Goal: Information Seeking & Learning: Learn about a topic

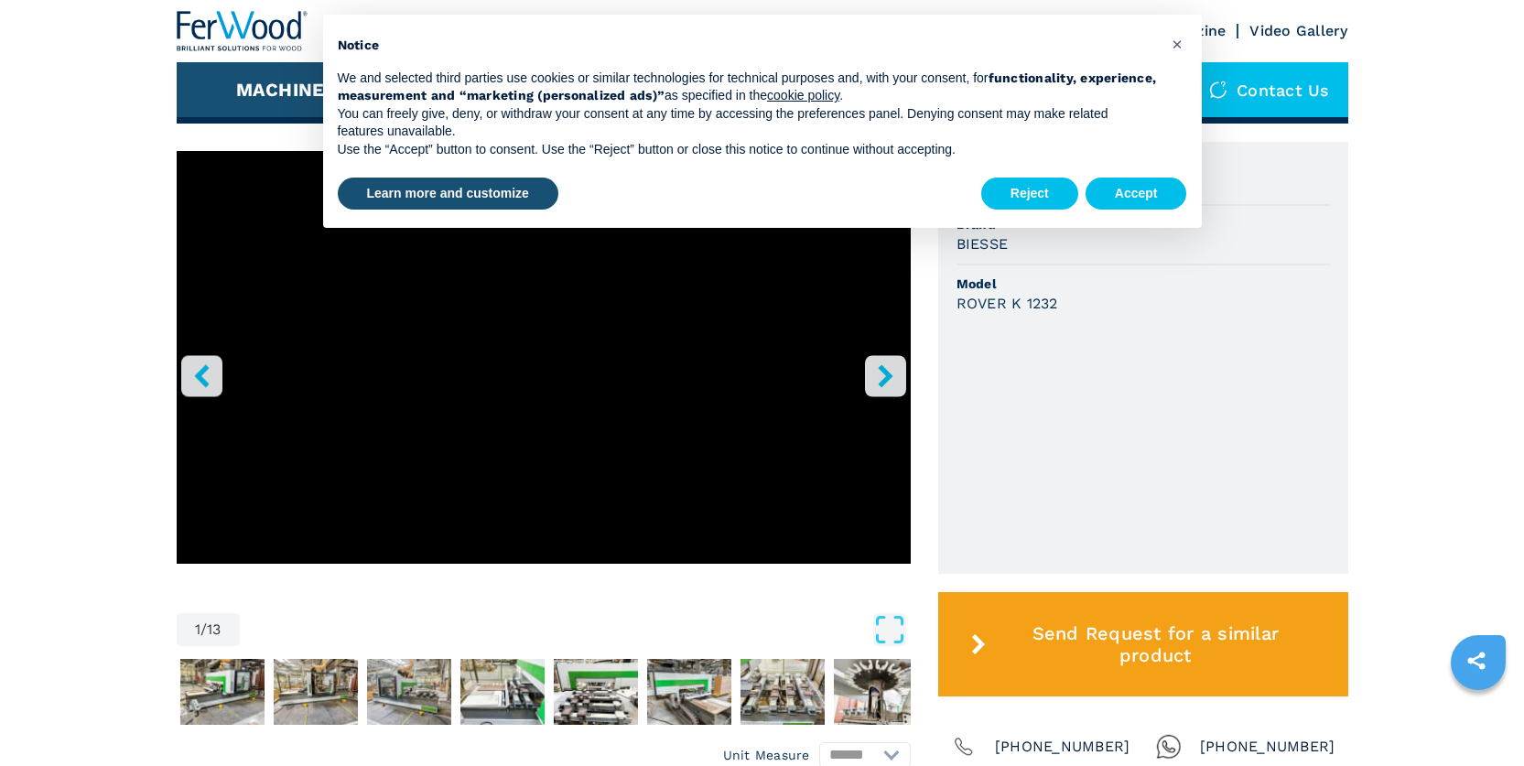
click at [882, 366] on icon "right-button" at bounding box center [885, 375] width 15 height 23
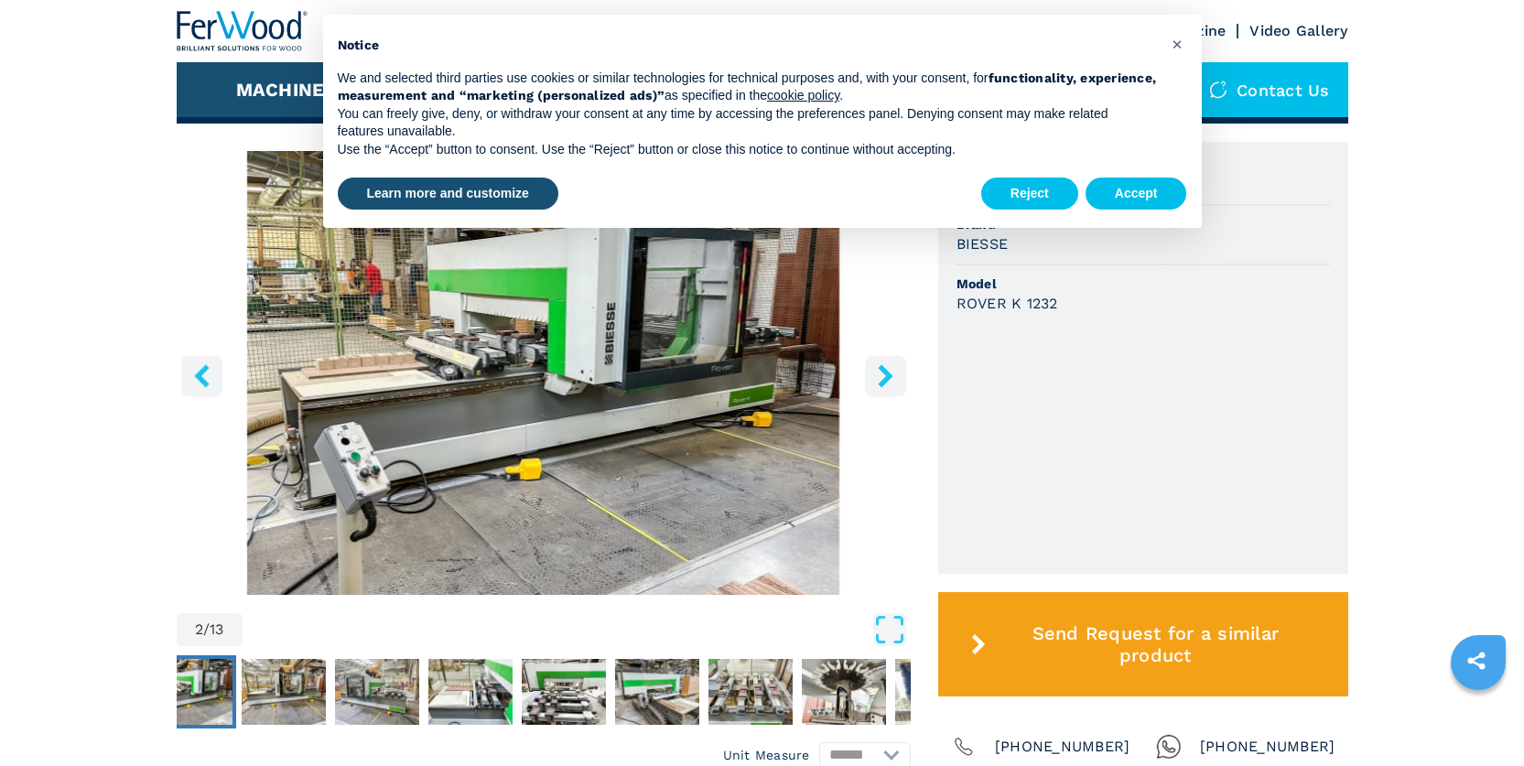
click at [882, 366] on icon "right-button" at bounding box center [885, 375] width 15 height 23
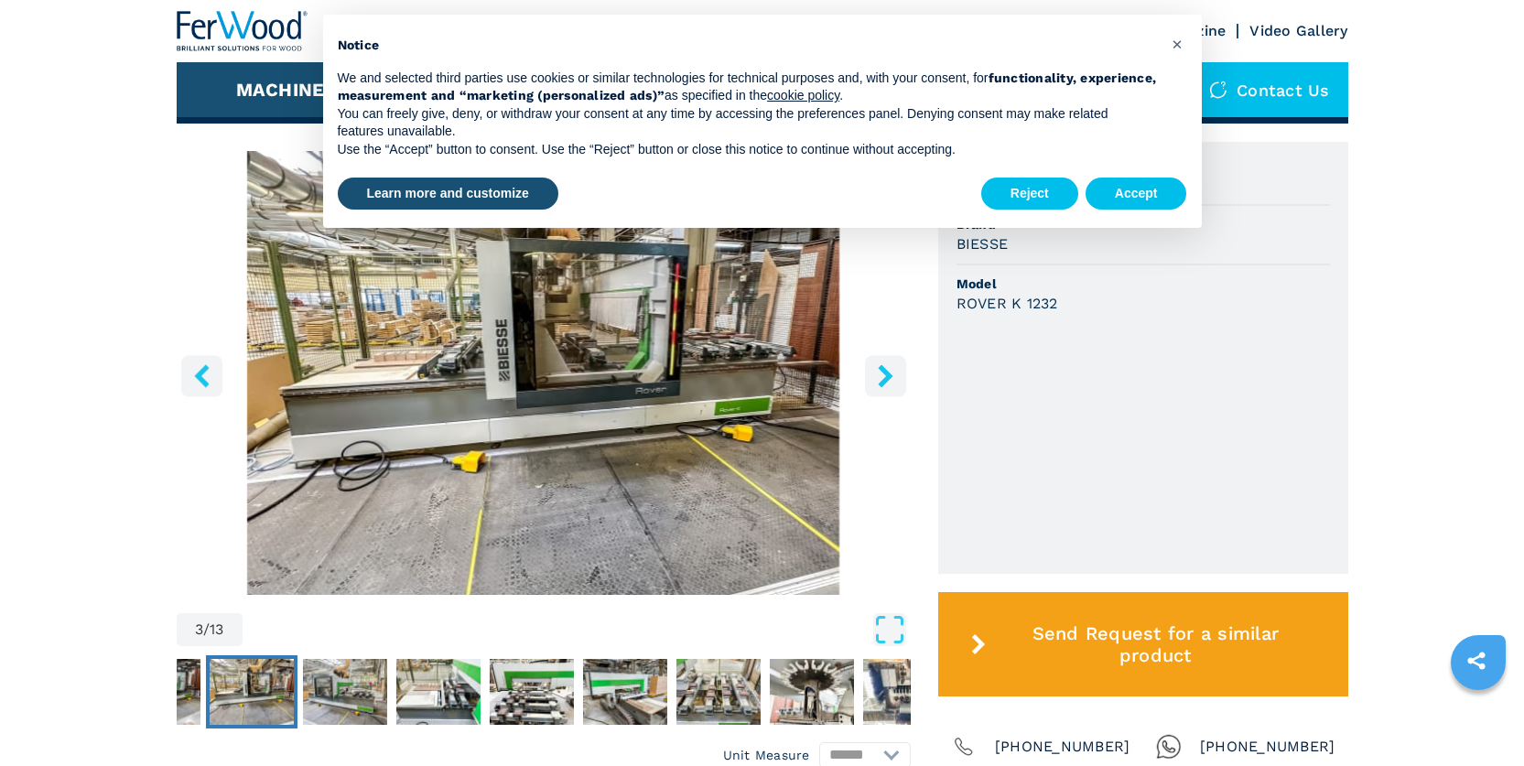
click at [882, 366] on icon "right-button" at bounding box center [885, 375] width 15 height 23
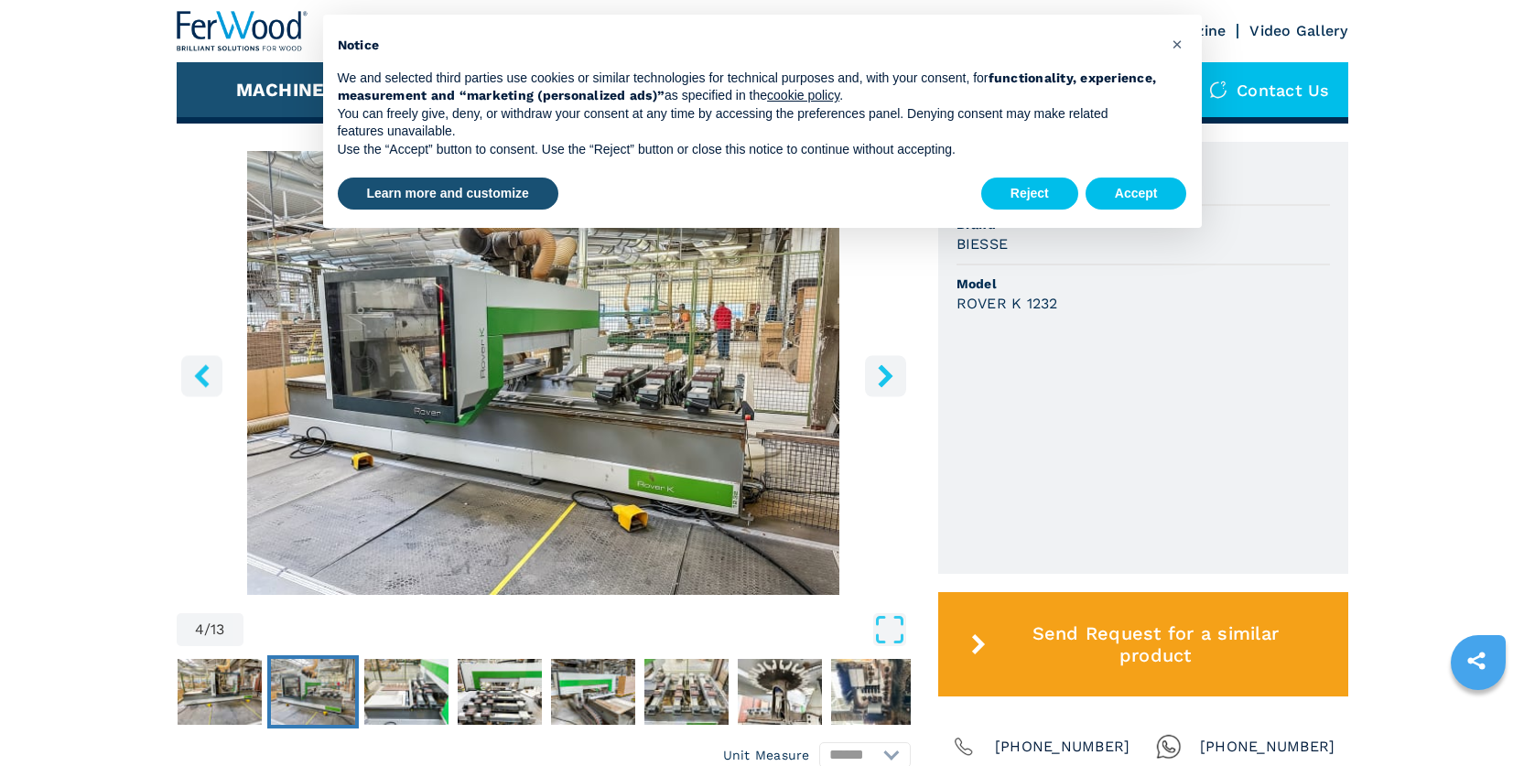
click at [882, 366] on icon "right-button" at bounding box center [885, 375] width 15 height 23
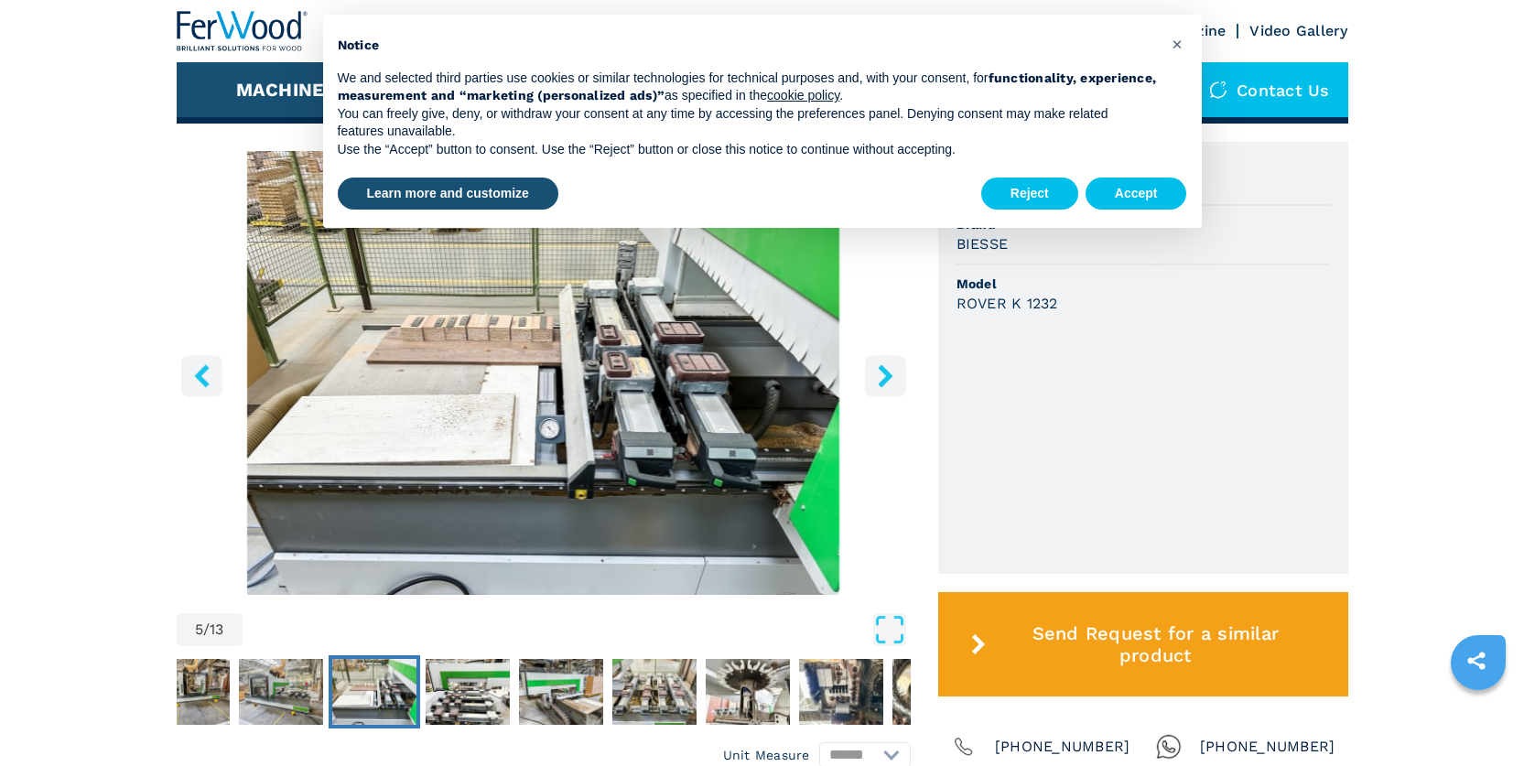
click at [882, 366] on icon "right-button" at bounding box center [885, 375] width 15 height 23
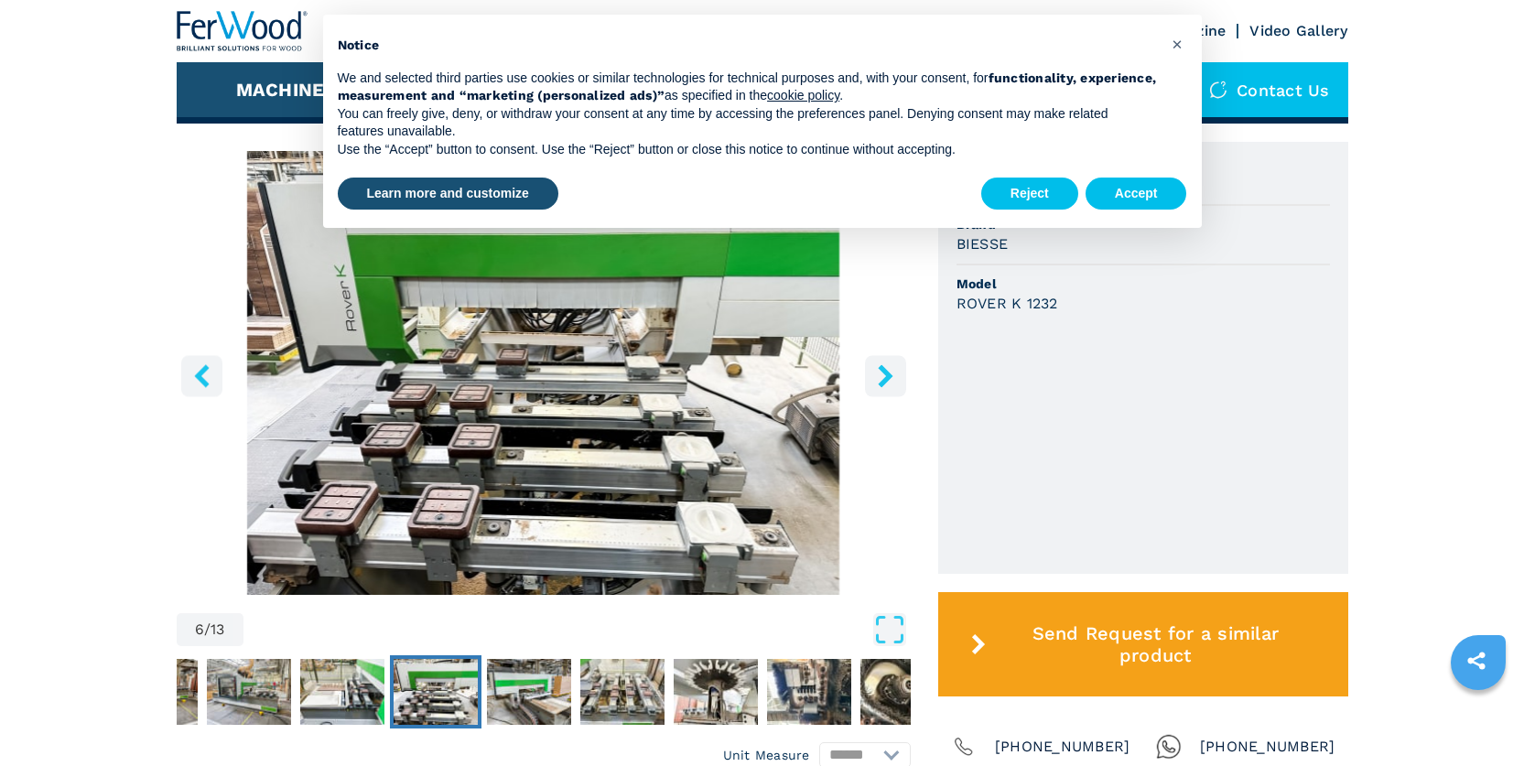
click at [882, 366] on icon "right-button" at bounding box center [885, 375] width 15 height 23
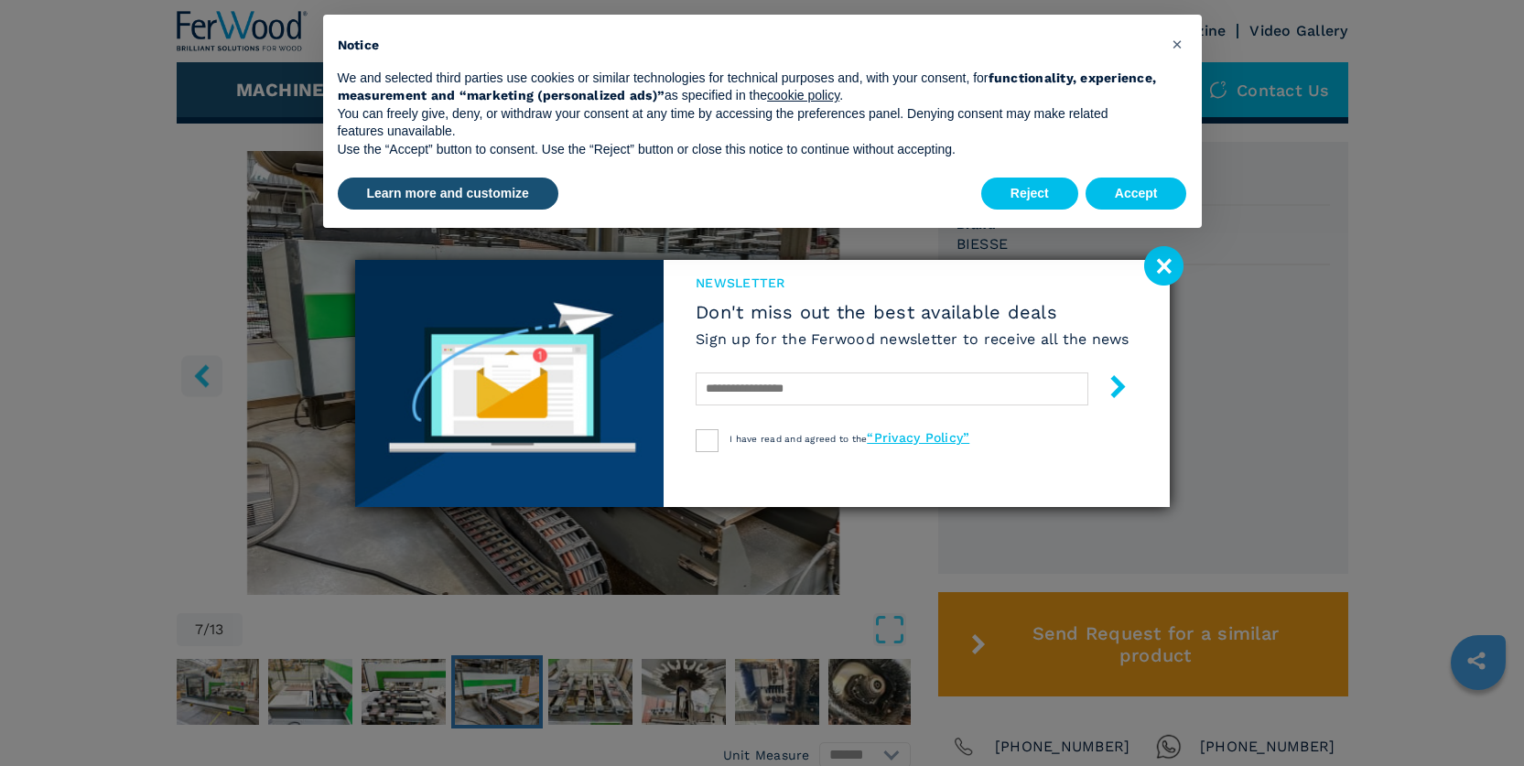
click at [1173, 258] on image at bounding box center [1163, 265] width 39 height 39
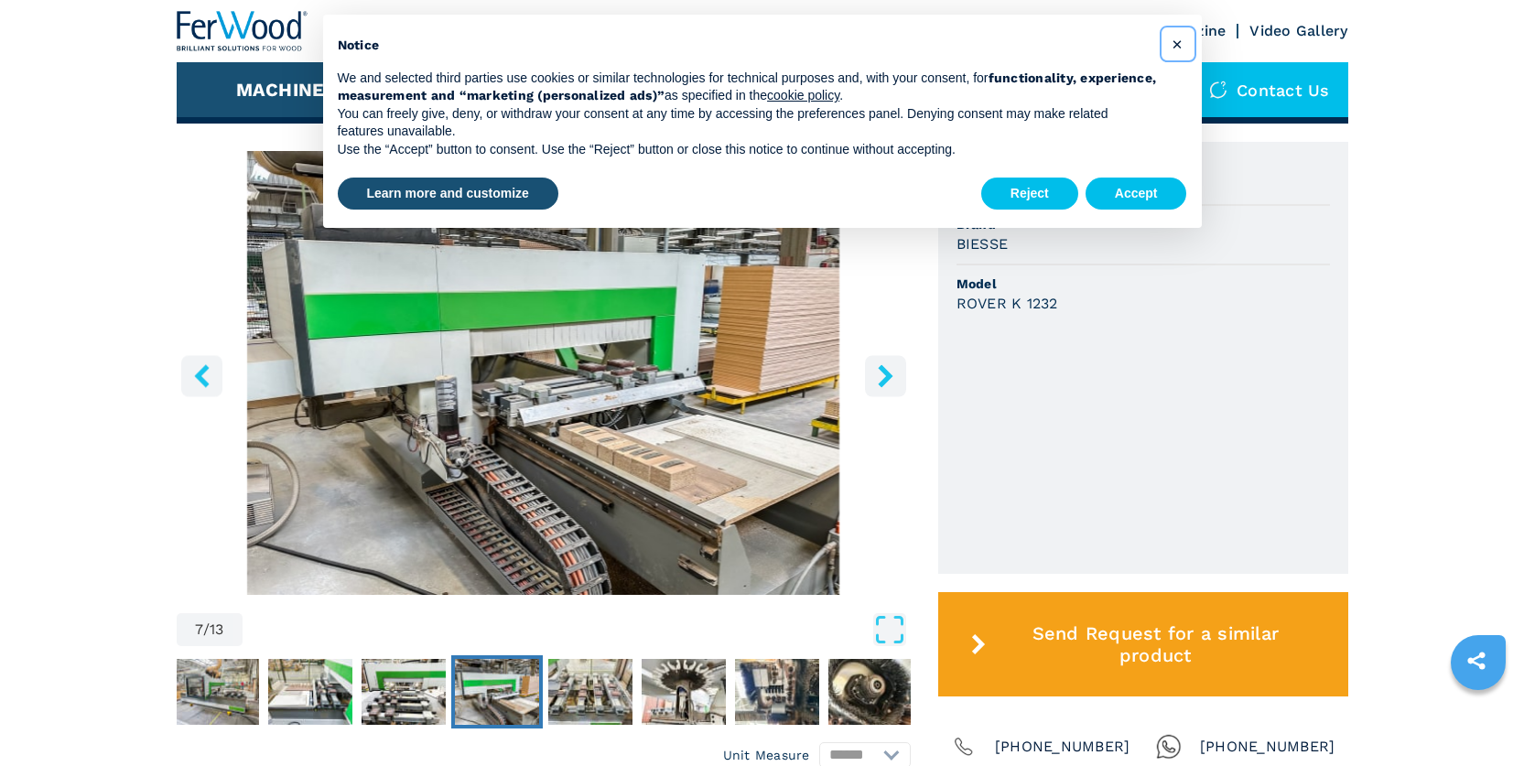
click at [1172, 37] on span "×" at bounding box center [1177, 44] width 11 height 22
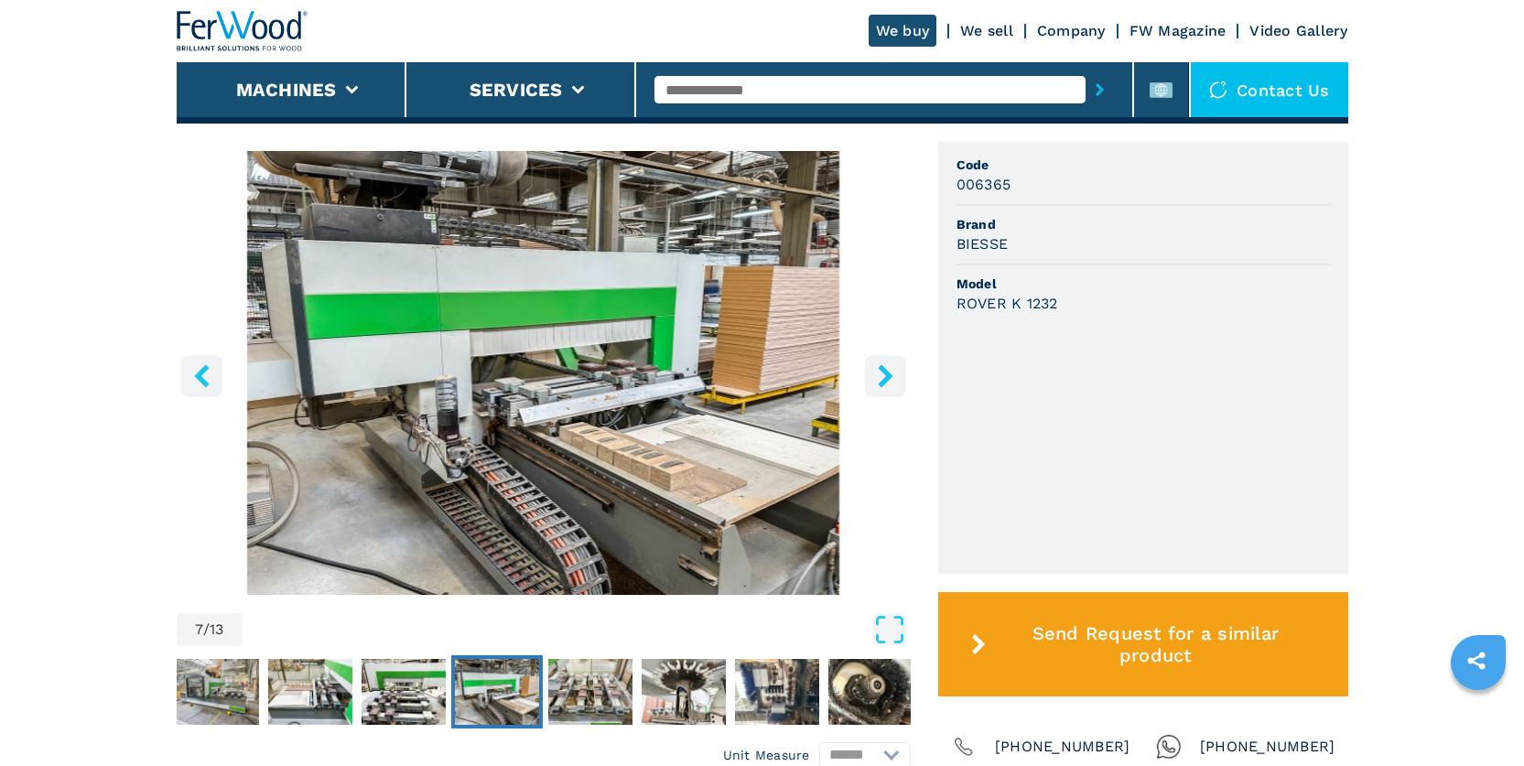
click at [887, 369] on icon "right-button" at bounding box center [885, 375] width 23 height 23
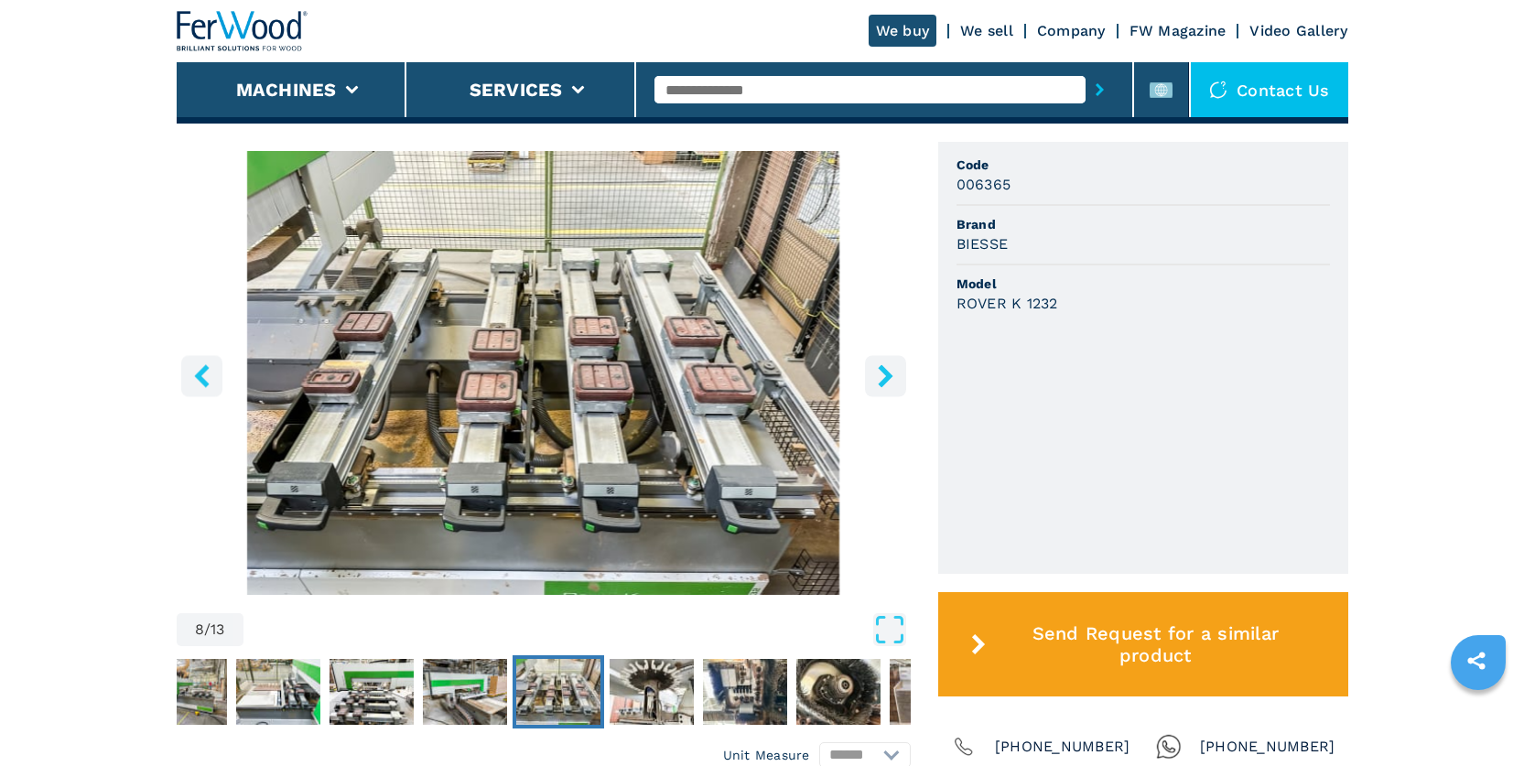
click at [887, 369] on icon "right-button" at bounding box center [885, 375] width 23 height 23
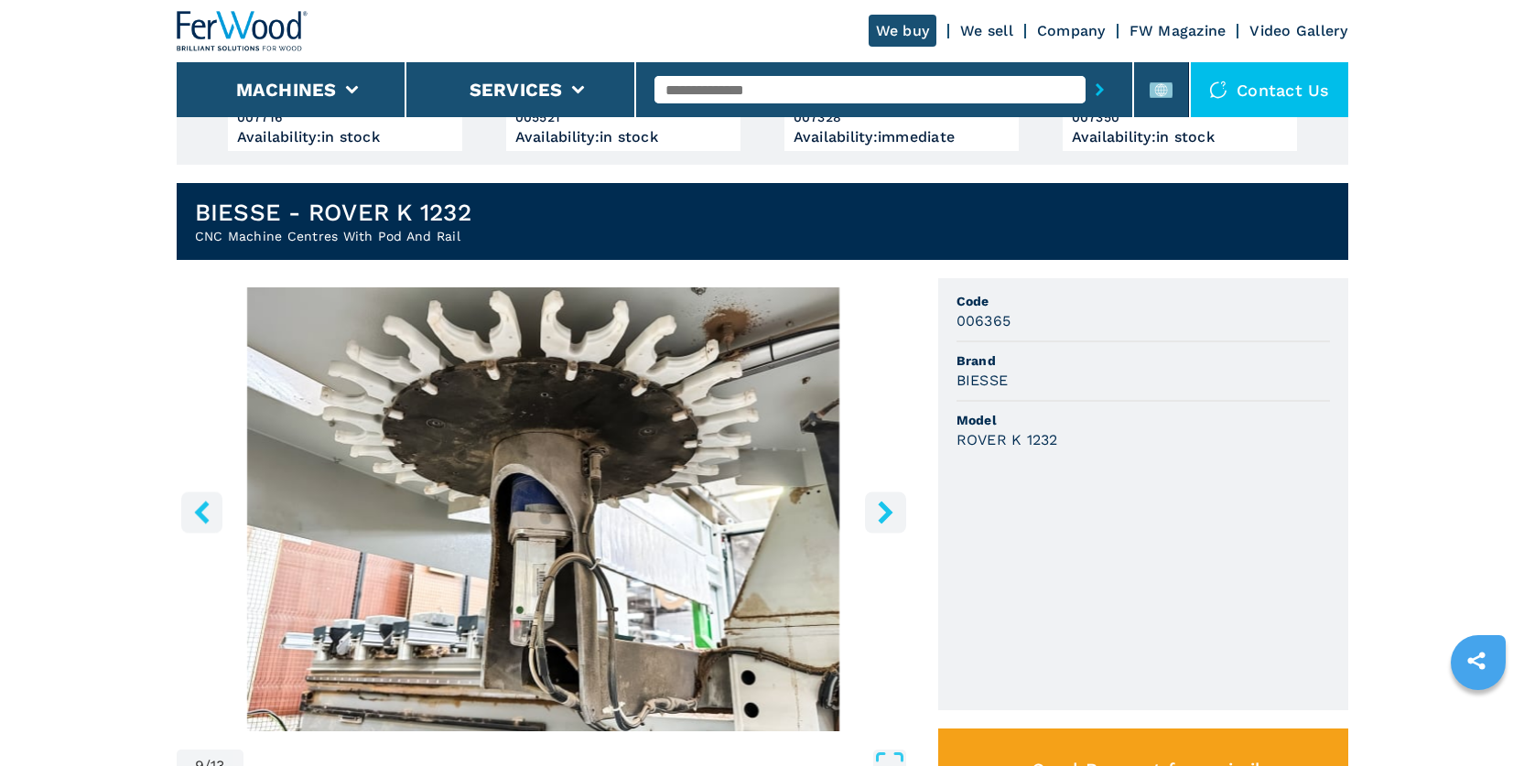
scroll to position [458, 0]
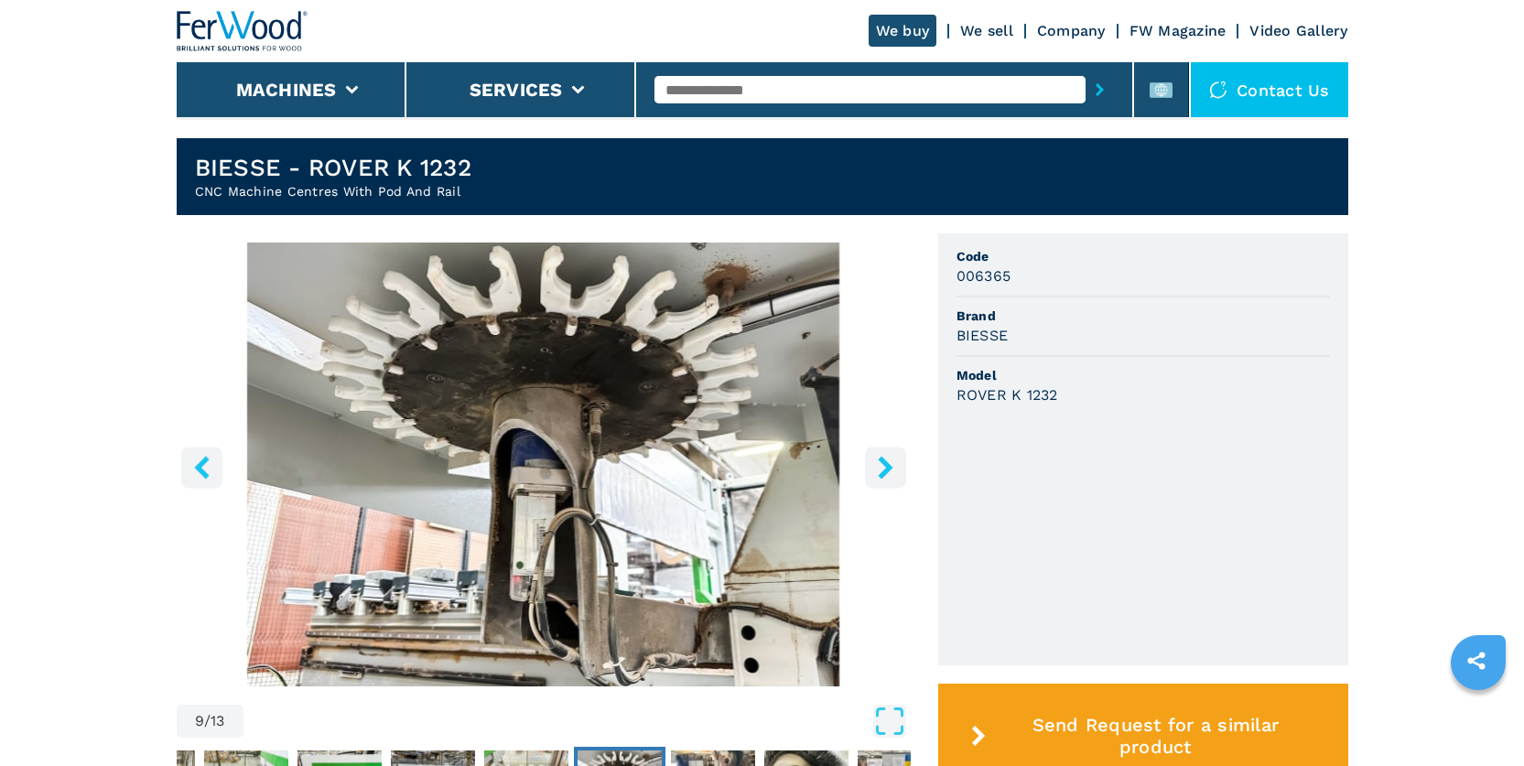
click at [886, 469] on icon "right-button" at bounding box center [885, 467] width 15 height 23
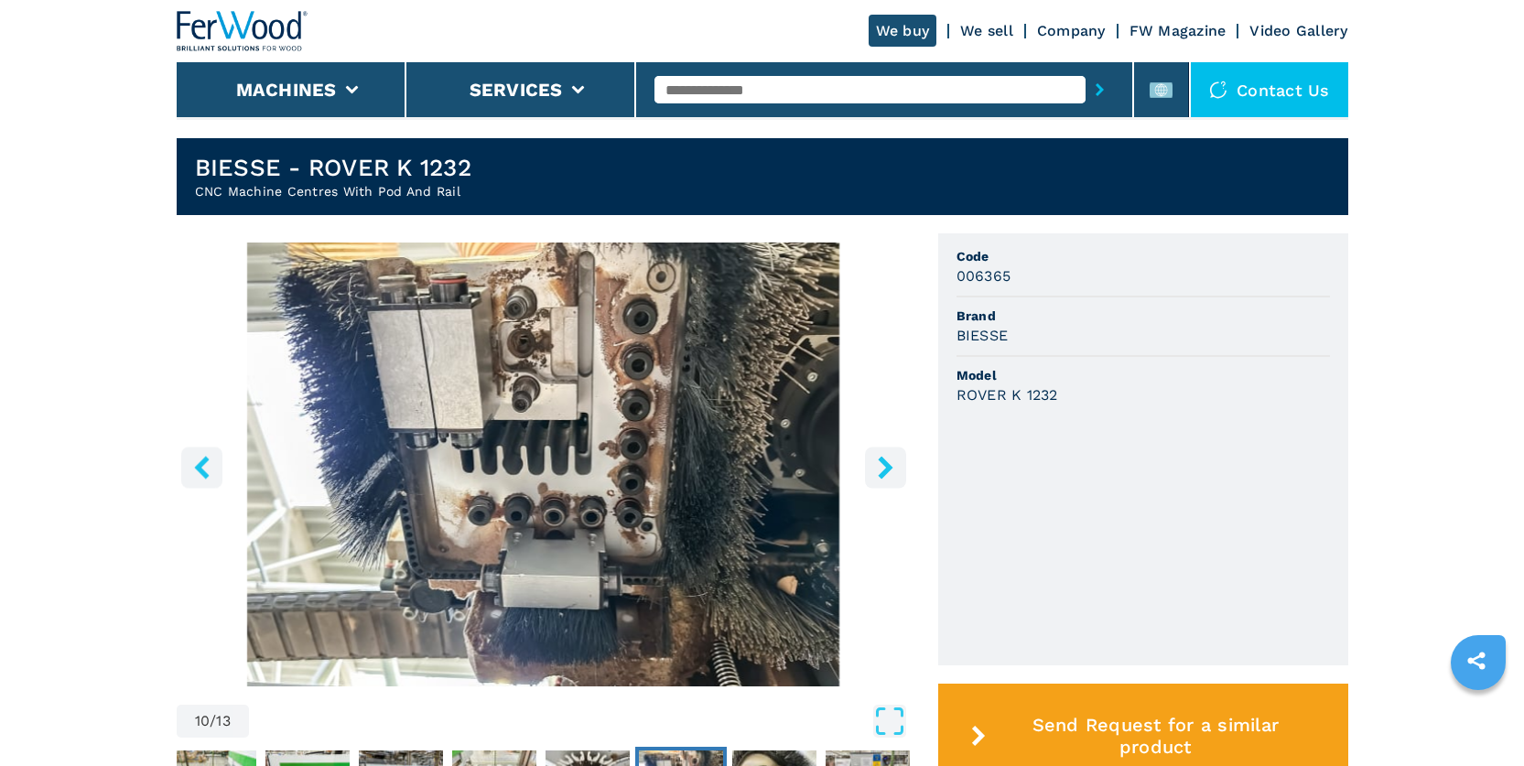
click at [886, 469] on icon "right-button" at bounding box center [885, 467] width 15 height 23
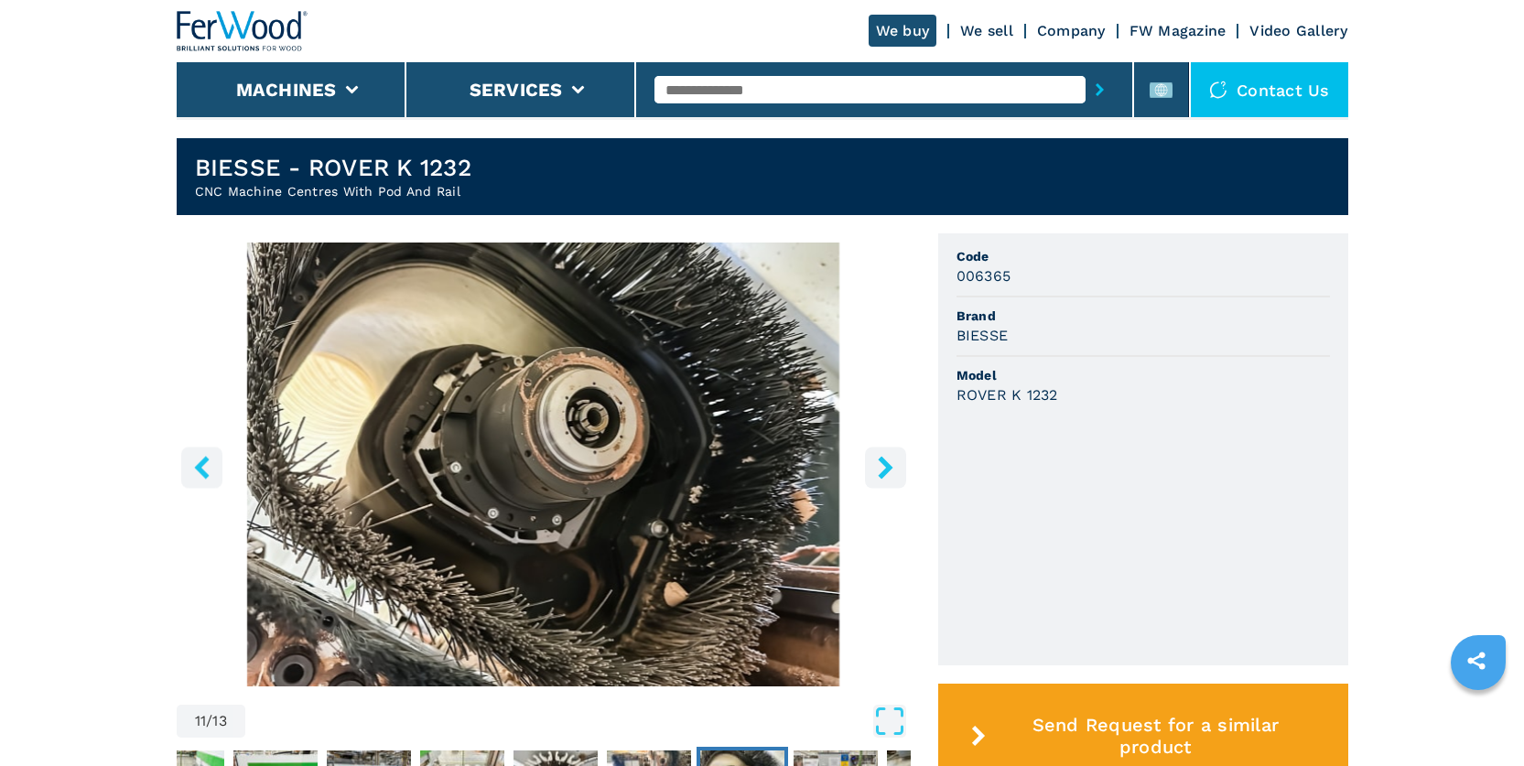
click at [886, 469] on icon "right-button" at bounding box center [885, 467] width 15 height 23
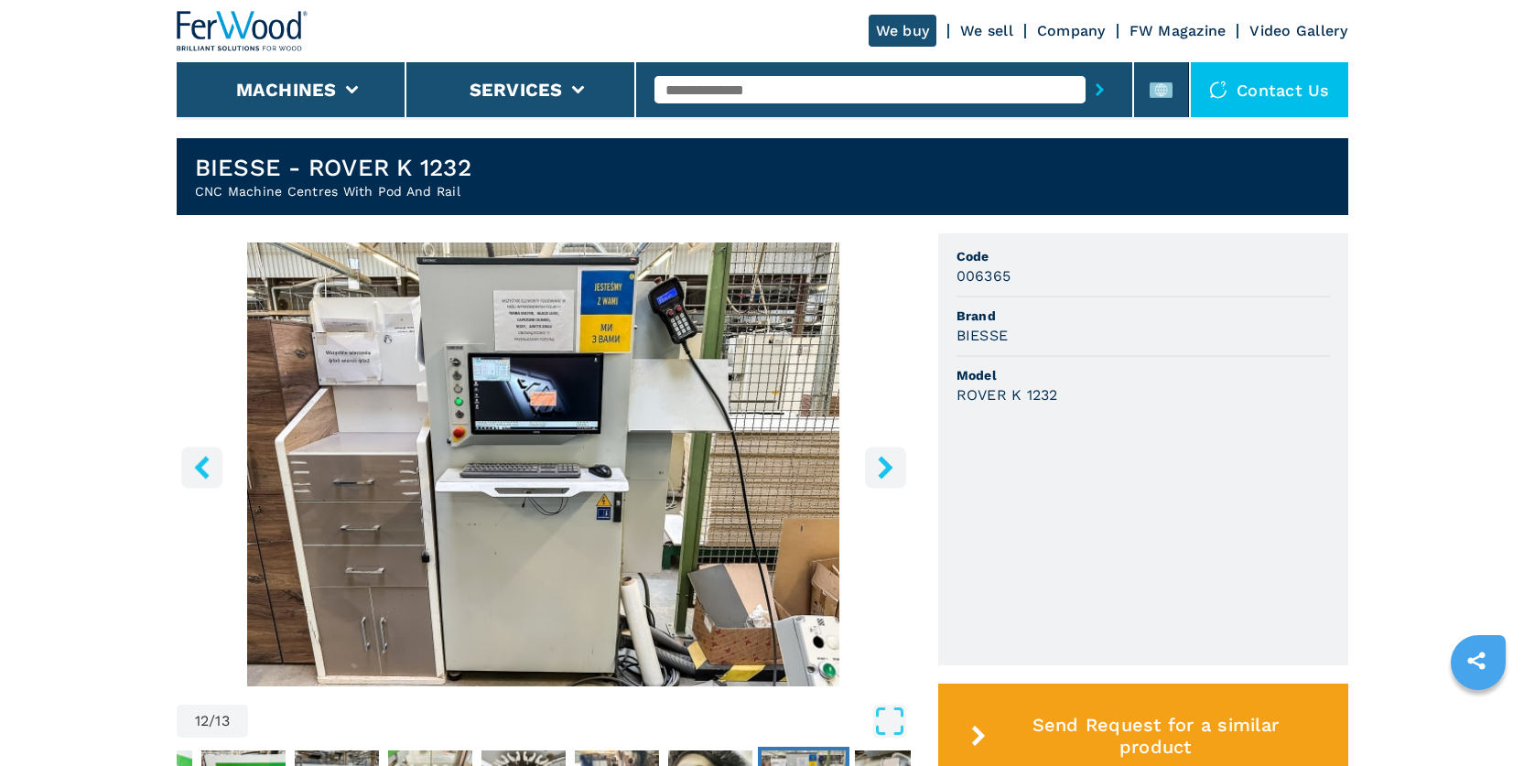
click at [886, 469] on icon "right-button" at bounding box center [885, 467] width 15 height 23
